Goal: Transaction & Acquisition: Purchase product/service

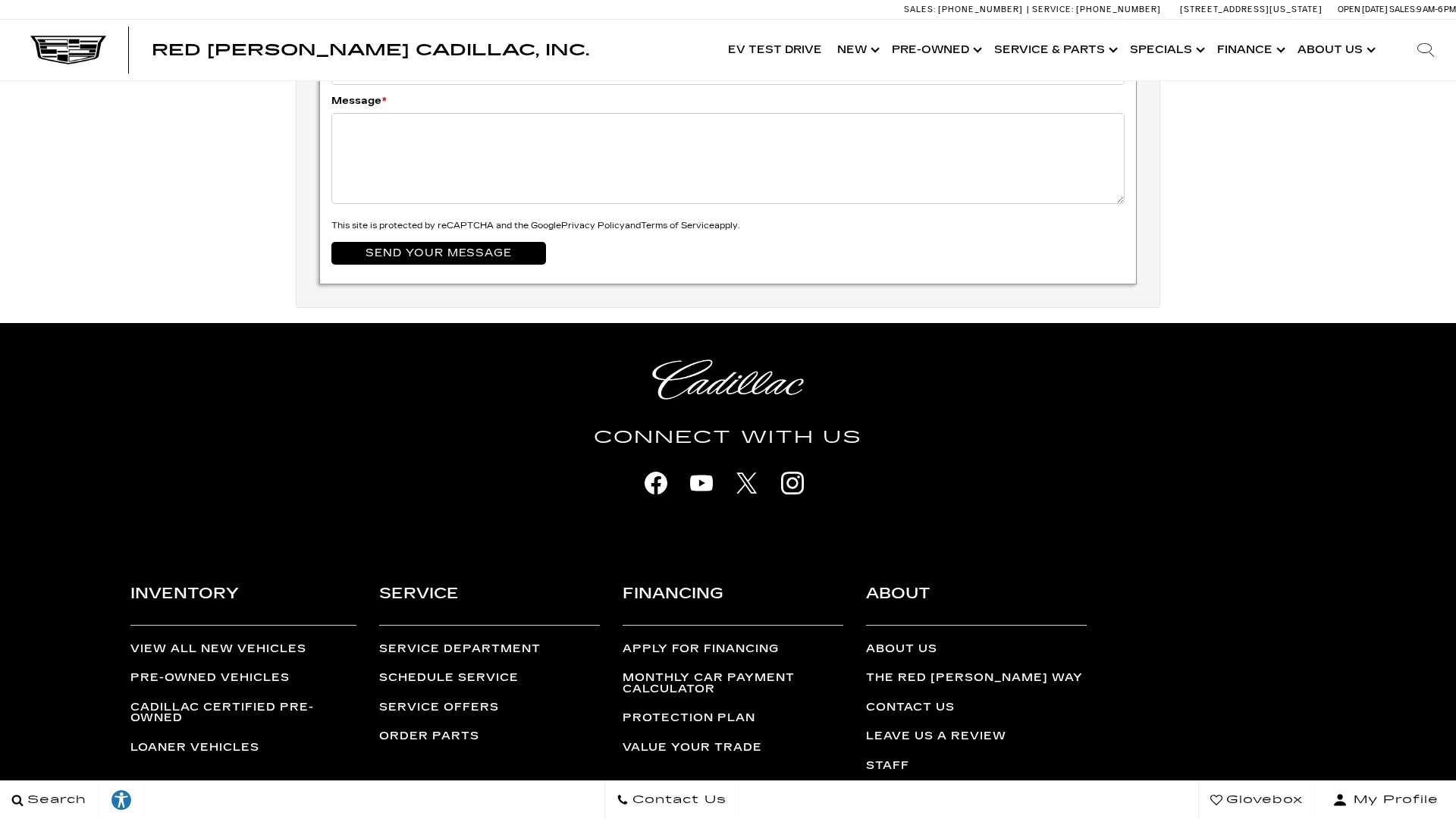
scroll to position [5031, 0]
